Goal: Information Seeking & Learning: Learn about a topic

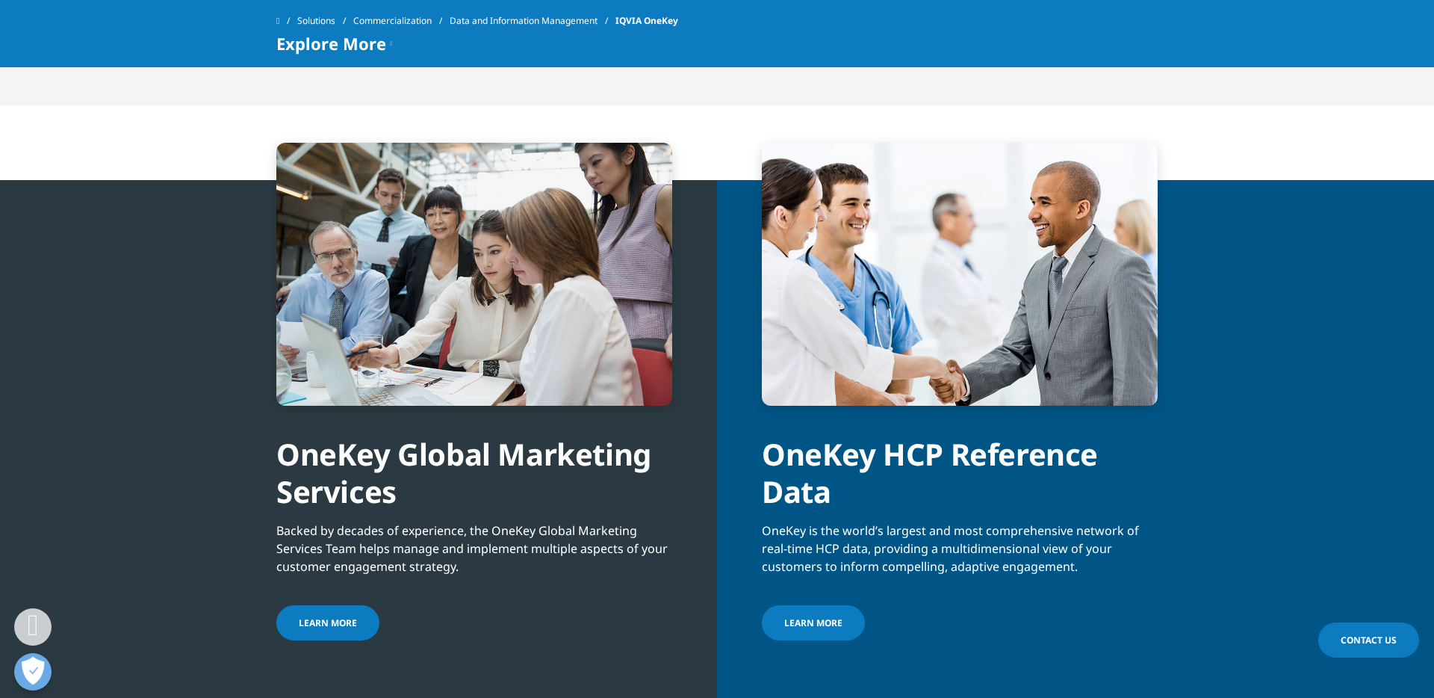
scroll to position [1588, 0]
click at [833, 632] on link "Learn more" at bounding box center [813, 621] width 103 height 35
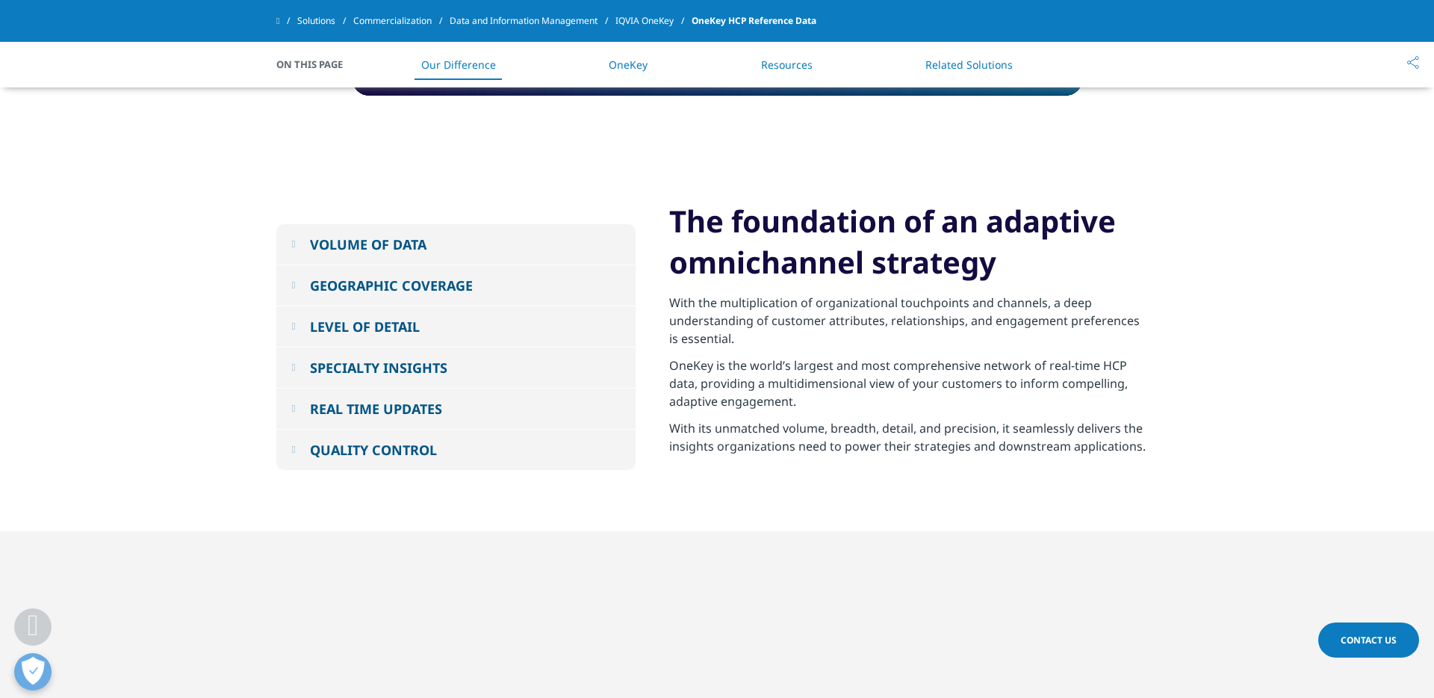
scroll to position [1016, 0]
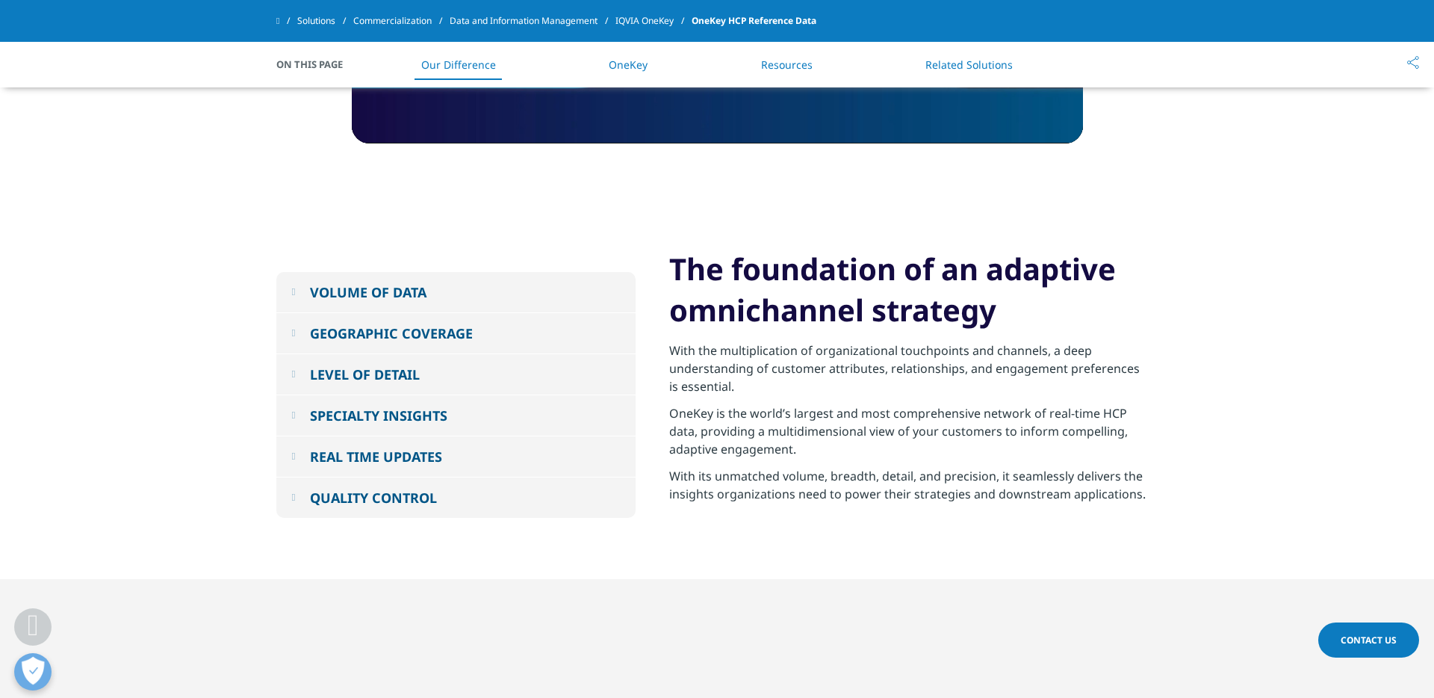
click at [406, 376] on div "LEVEL OF DETAIL" at bounding box center [365, 374] width 110 height 18
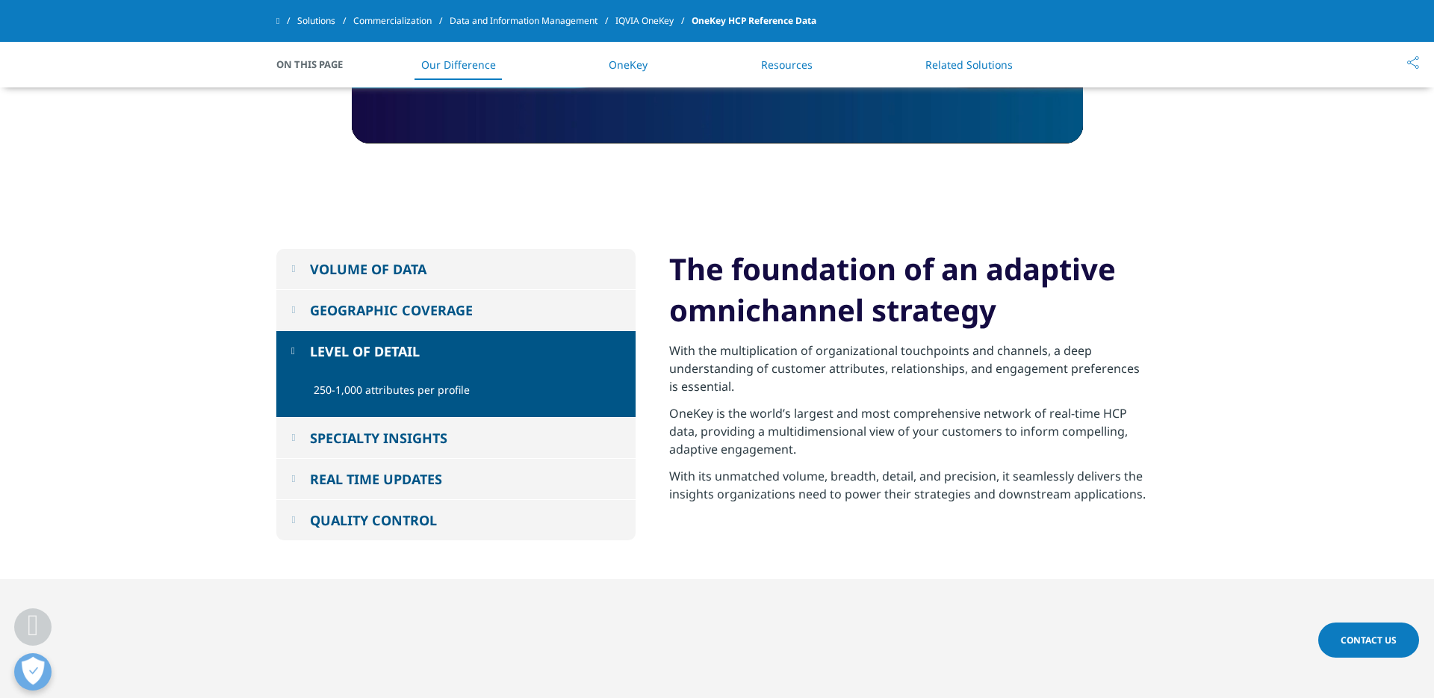
click at [398, 350] on div "LEVEL OF DETAIL" at bounding box center [365, 351] width 110 height 18
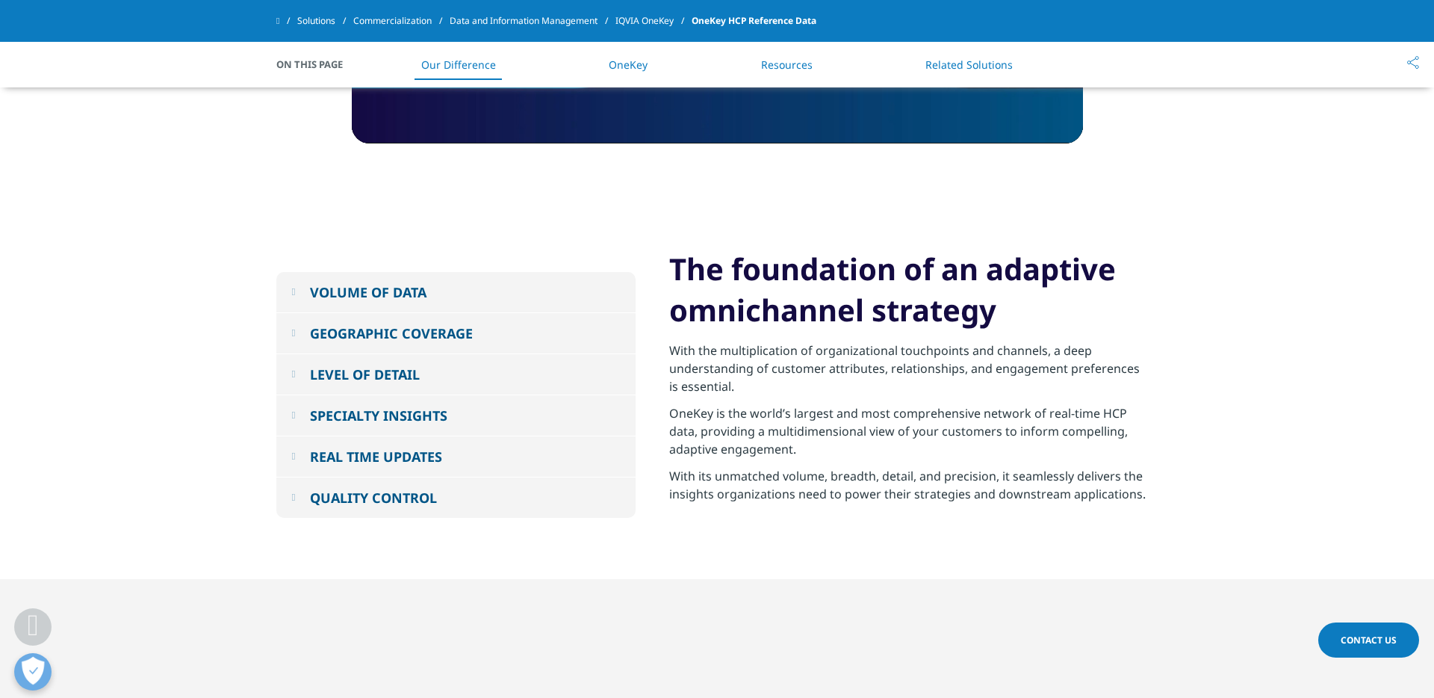
click at [415, 337] on div "GEOGRAPHIC COVERAGE" at bounding box center [391, 333] width 163 height 18
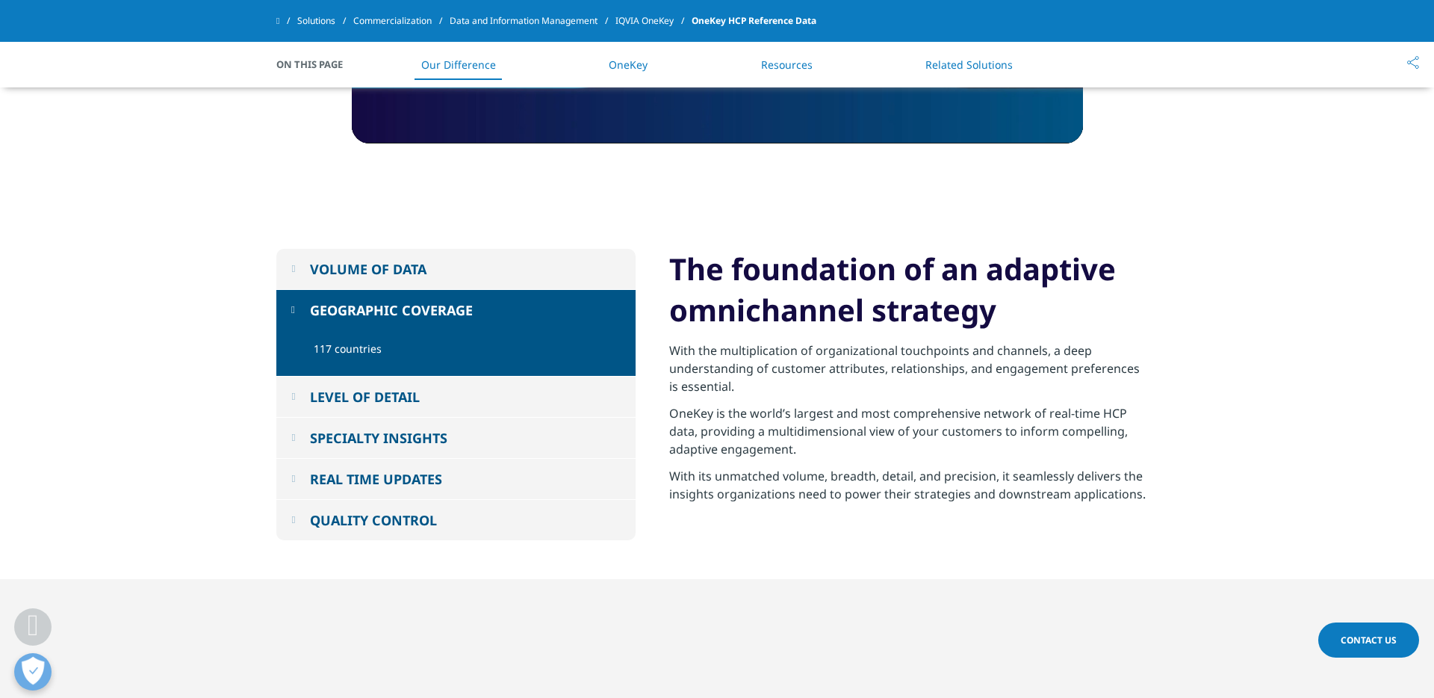
click at [427, 316] on div "GEOGRAPHIC COVERAGE" at bounding box center [391, 310] width 163 height 18
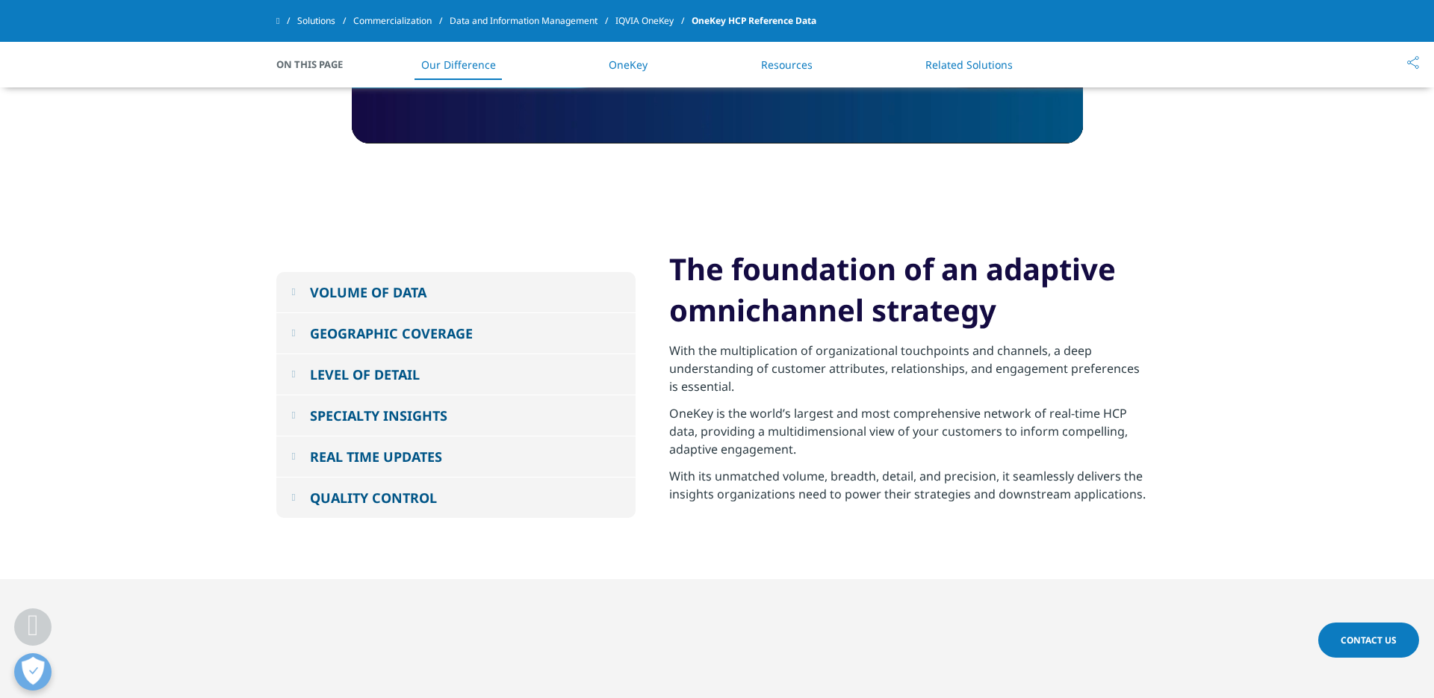
click at [409, 289] on div "VOLUME OF DATA" at bounding box center [368, 292] width 117 height 18
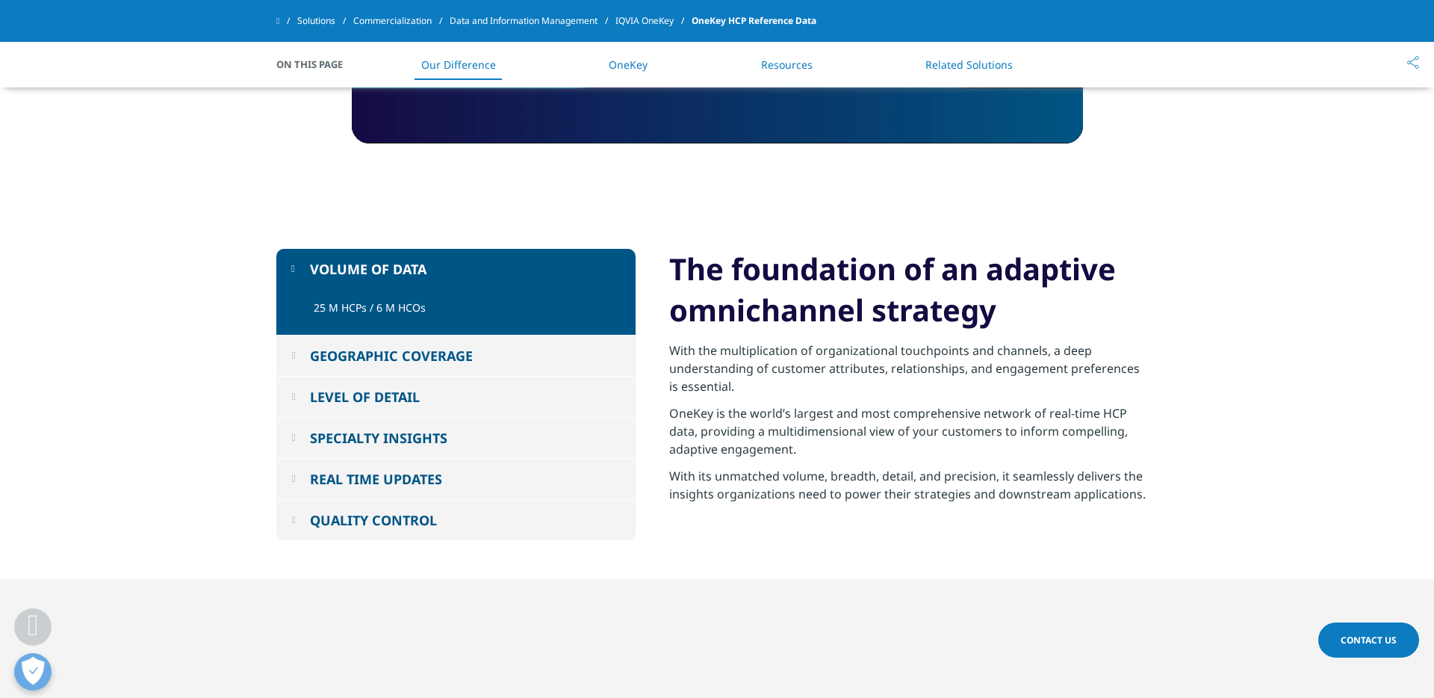
click at [415, 269] on div "VOLUME OF DATA" at bounding box center [368, 269] width 117 height 18
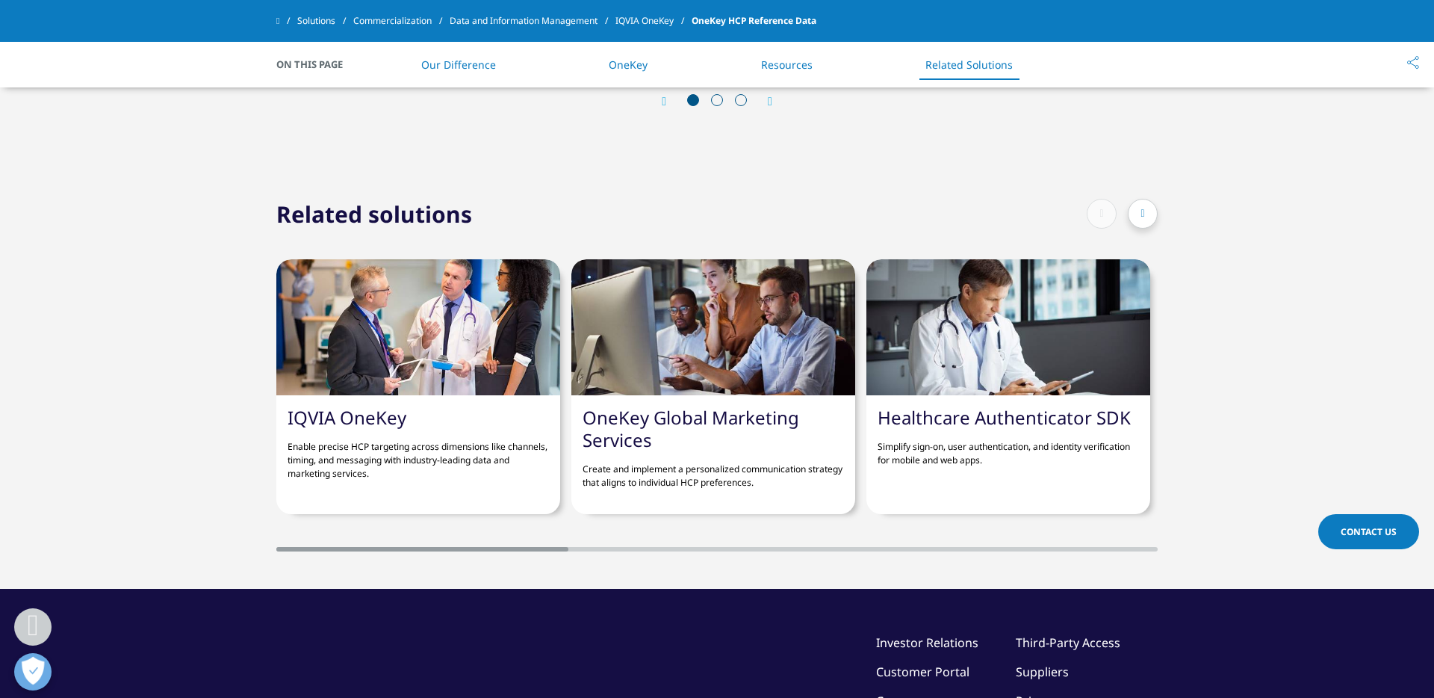
scroll to position [3622, 0]
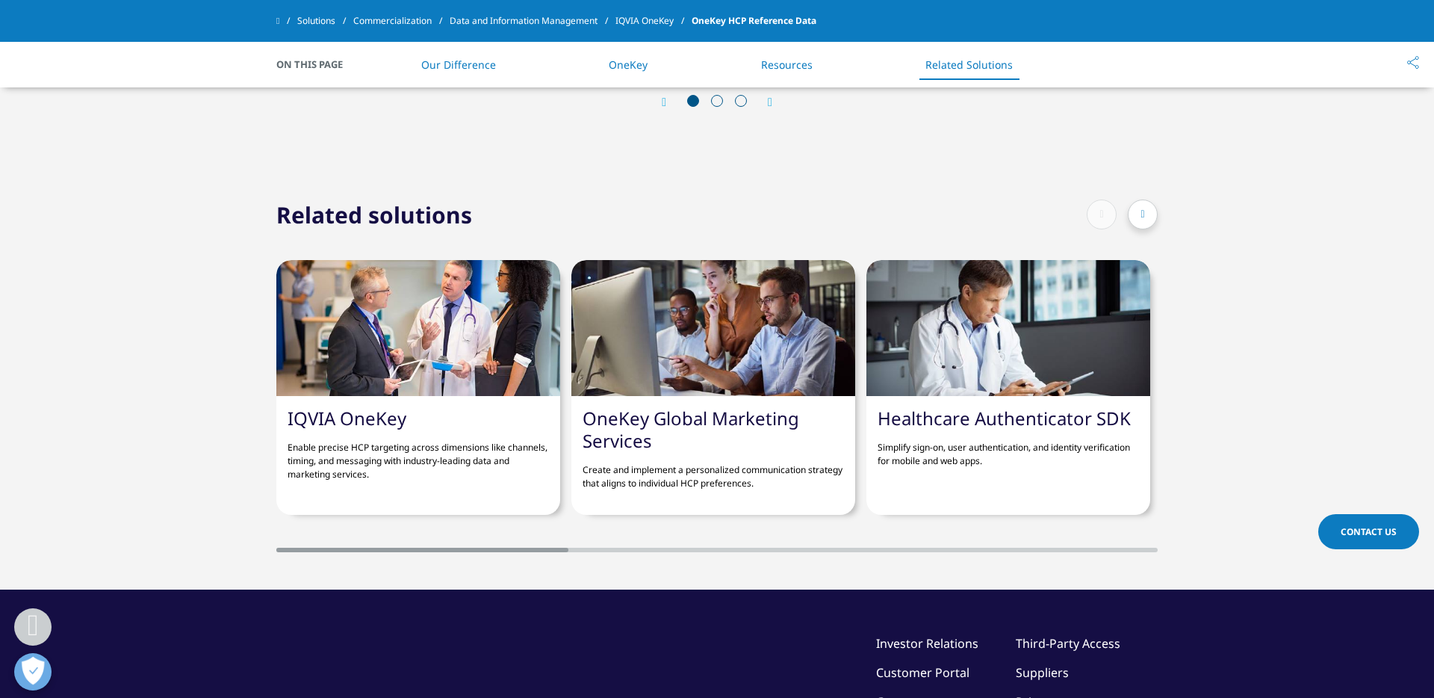
click at [385, 406] on link "IQVIA OneKey" at bounding box center [347, 418] width 119 height 25
